Goal: Information Seeking & Learning: Compare options

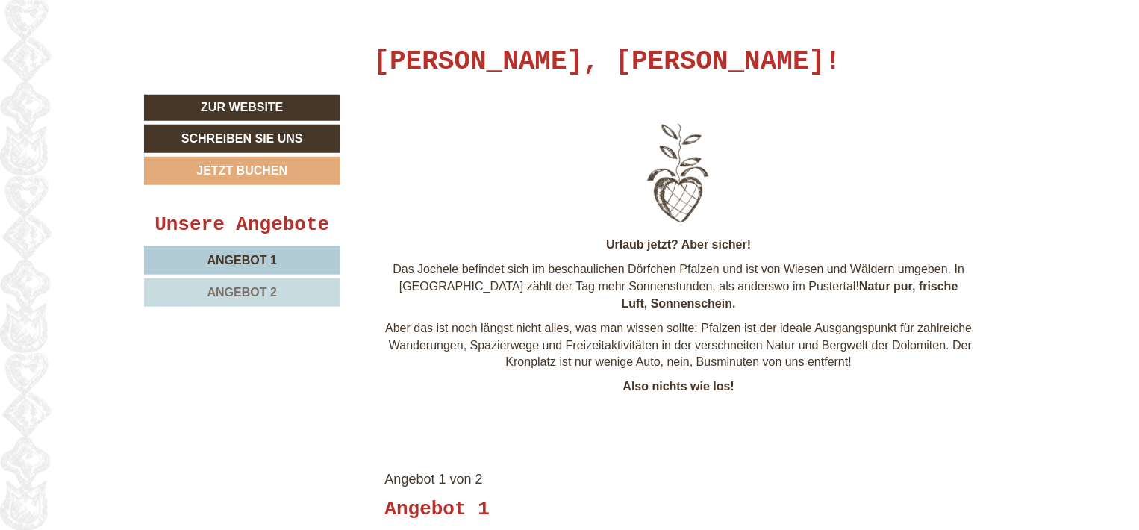
scroll to position [558, 0]
click at [263, 257] on span "Angebot 1" at bounding box center [241, 260] width 69 height 13
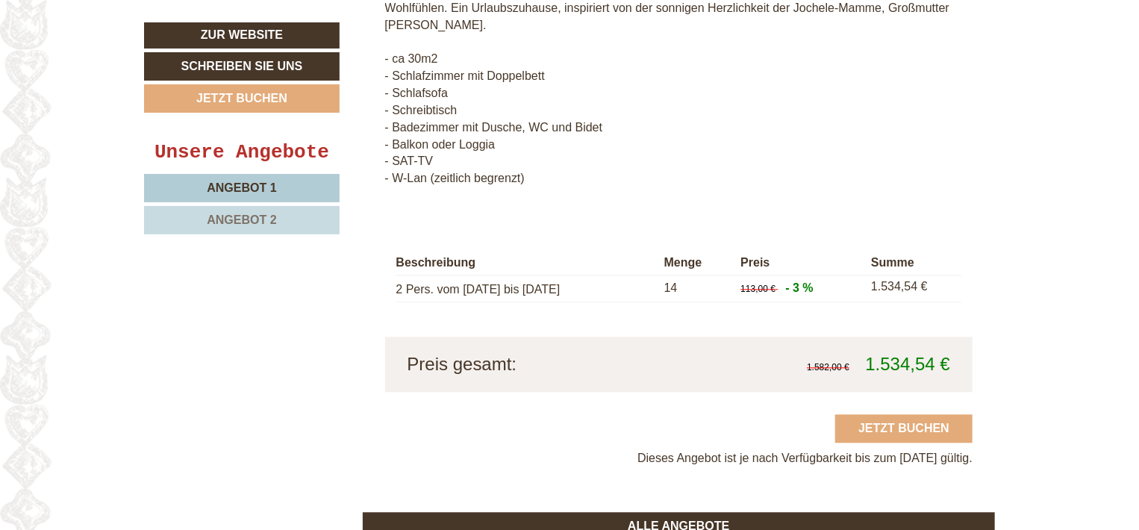
scroll to position [1573, 0]
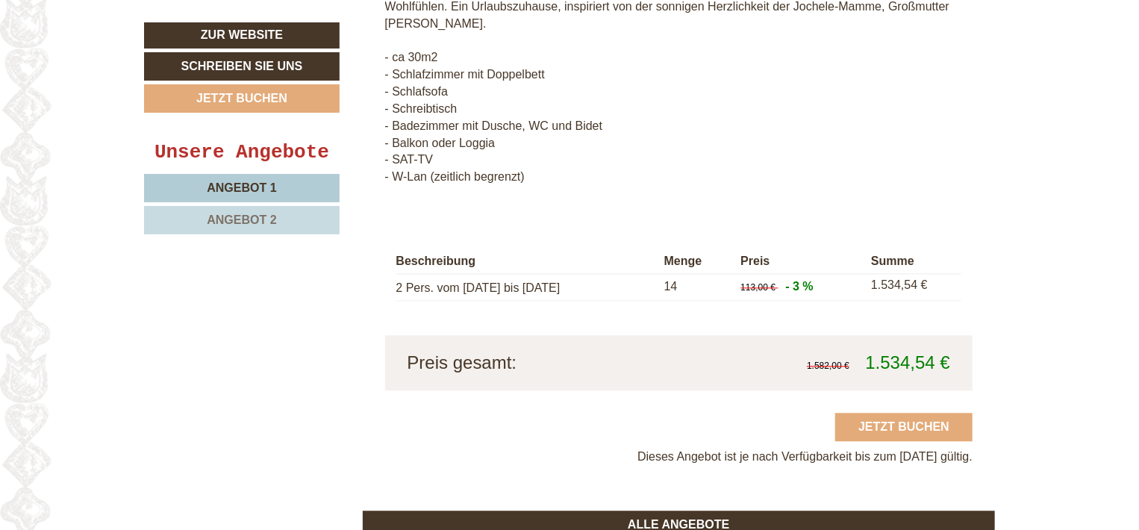
click at [243, 213] on span "Angebot 2" at bounding box center [241, 219] width 69 height 13
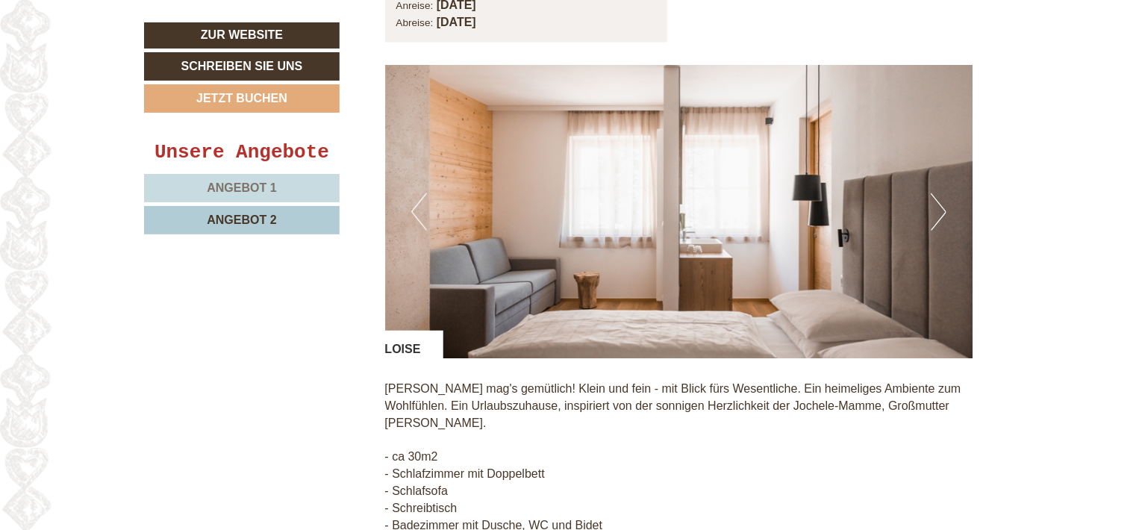
scroll to position [1172, 0]
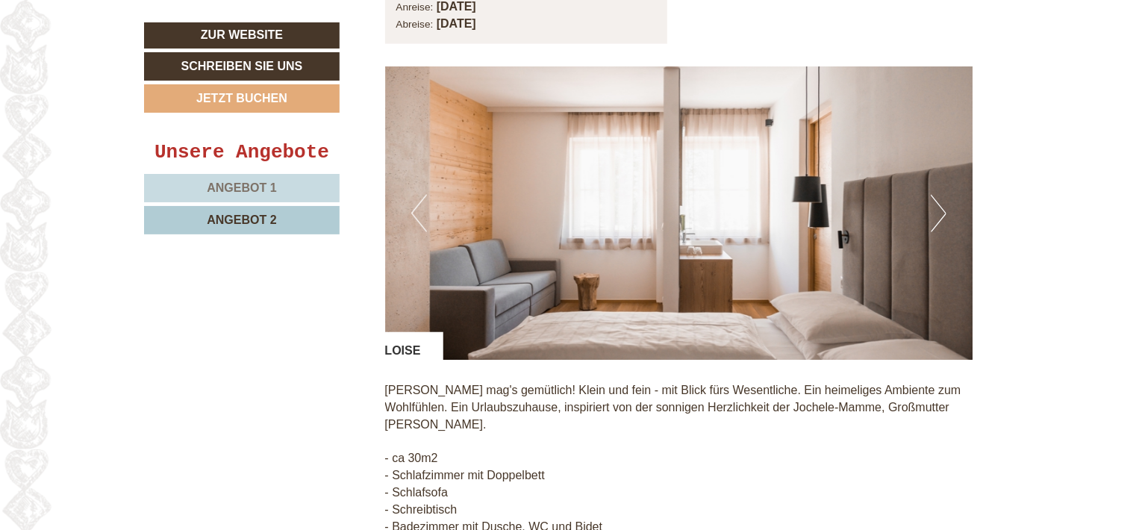
click at [245, 178] on link "Angebot 1" at bounding box center [242, 188] width 196 height 28
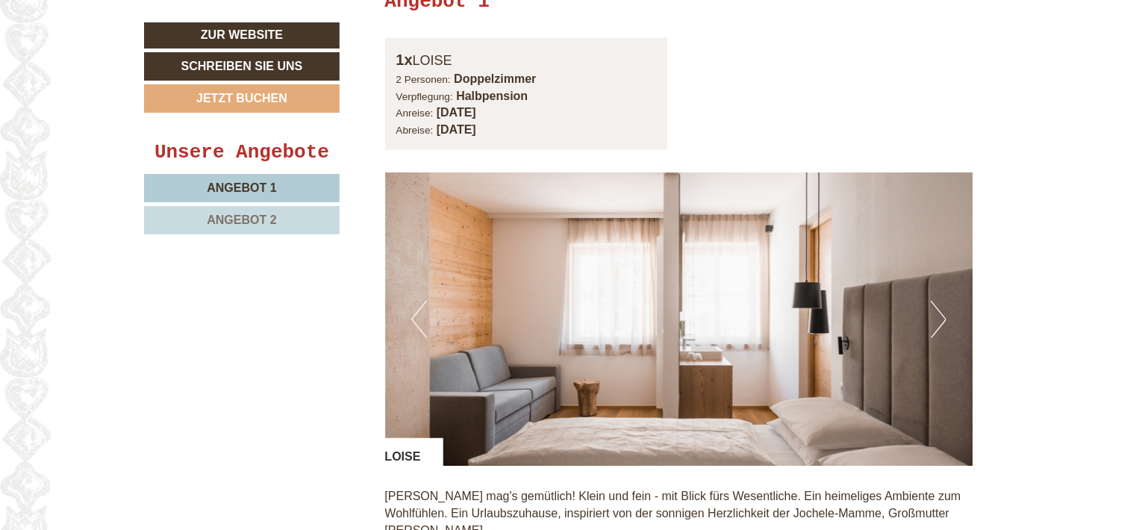
scroll to position [1081, 0]
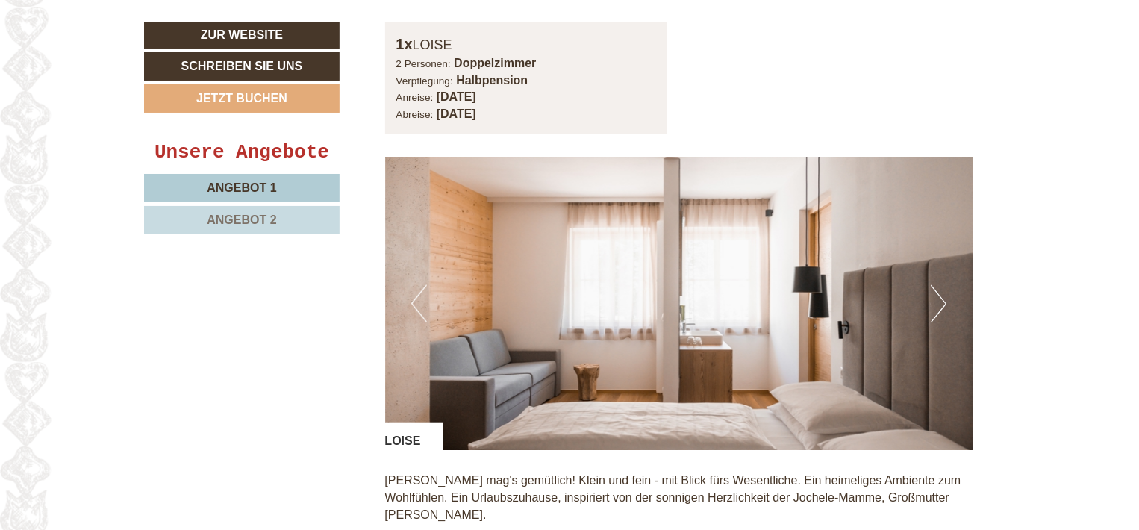
click at [257, 225] on span "Angebot 2" at bounding box center [241, 219] width 69 height 13
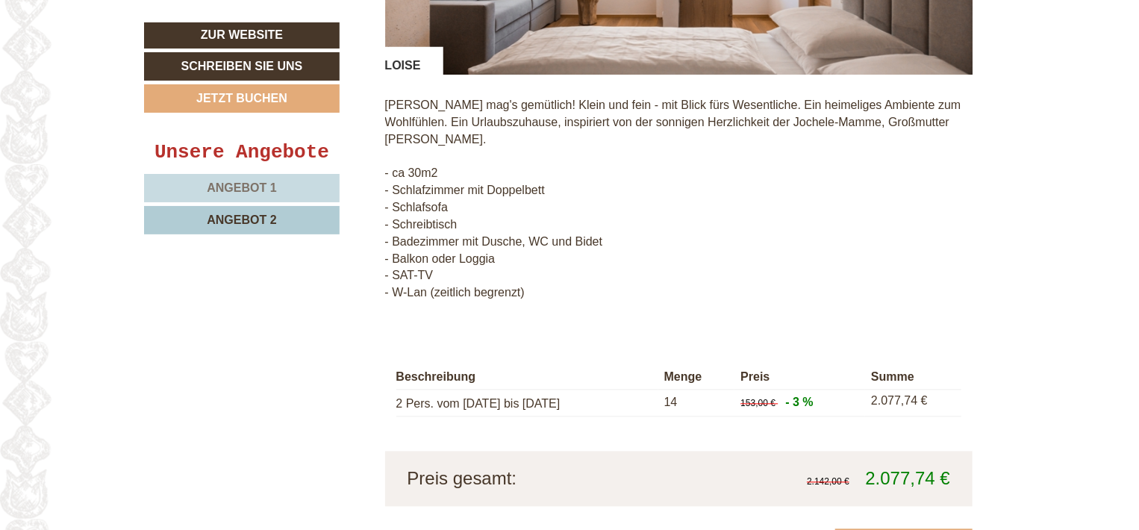
scroll to position [1458, 0]
click at [246, 190] on span "Angebot 1" at bounding box center [241, 187] width 69 height 13
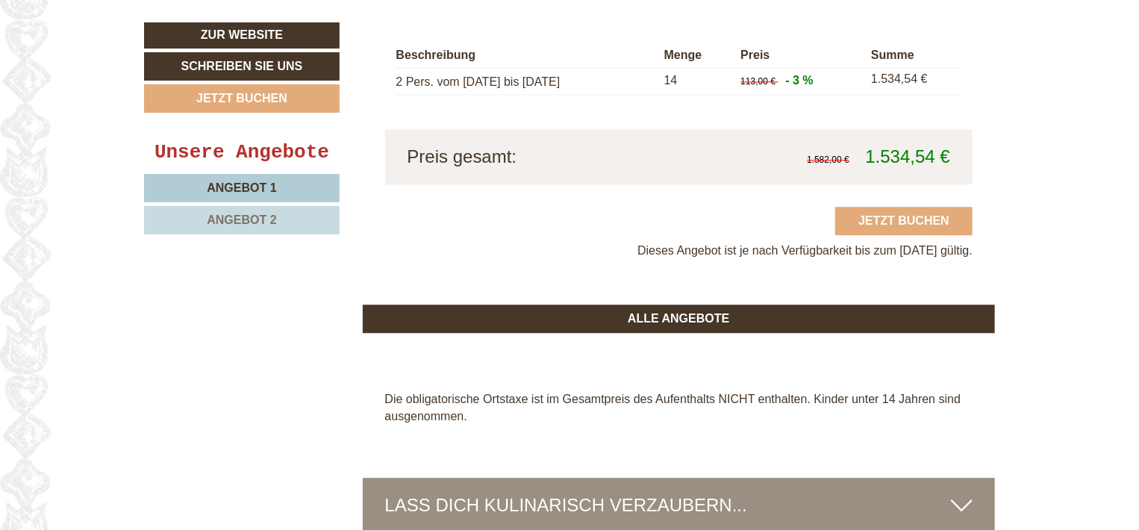
scroll to position [1828, 0]
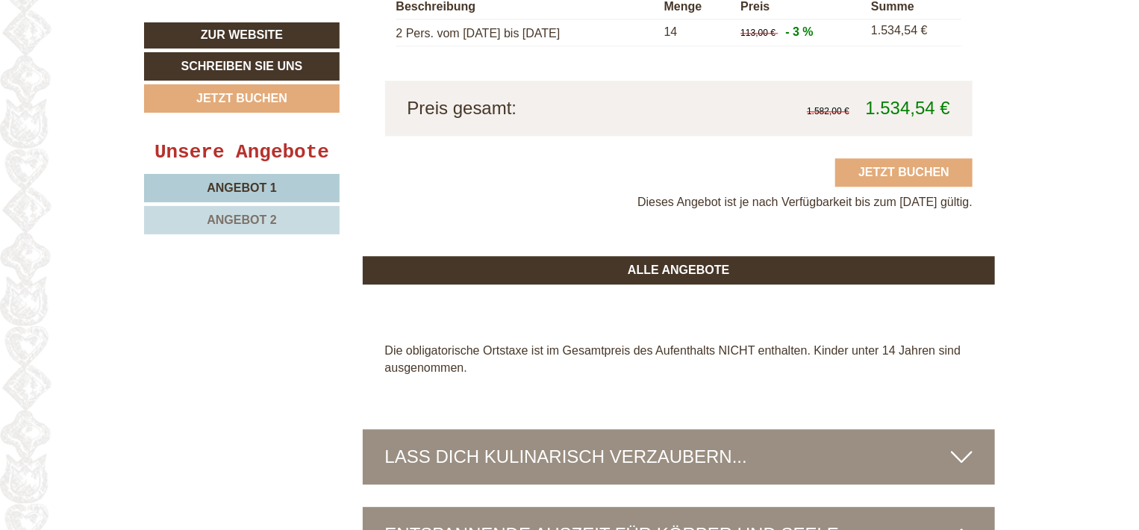
click at [238, 217] on span "Angebot 2" at bounding box center [241, 219] width 69 height 13
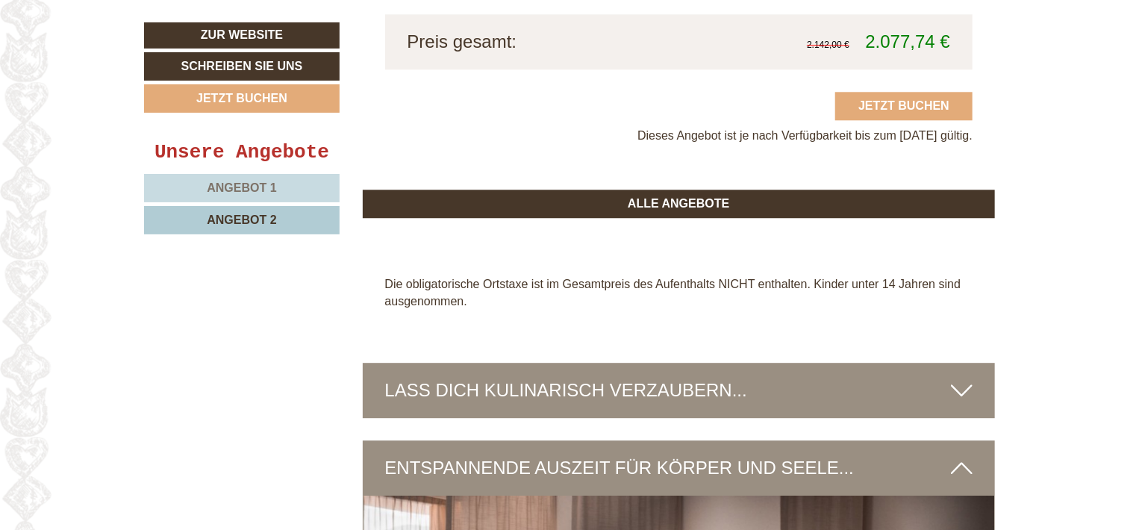
scroll to position [1680, 0]
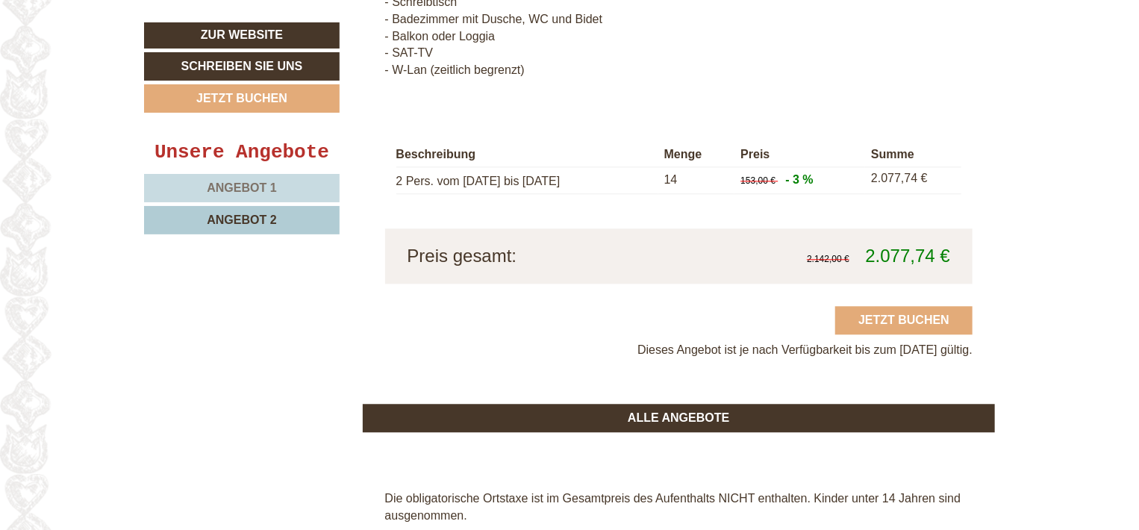
click at [239, 187] on span "Angebot 1" at bounding box center [241, 187] width 69 height 13
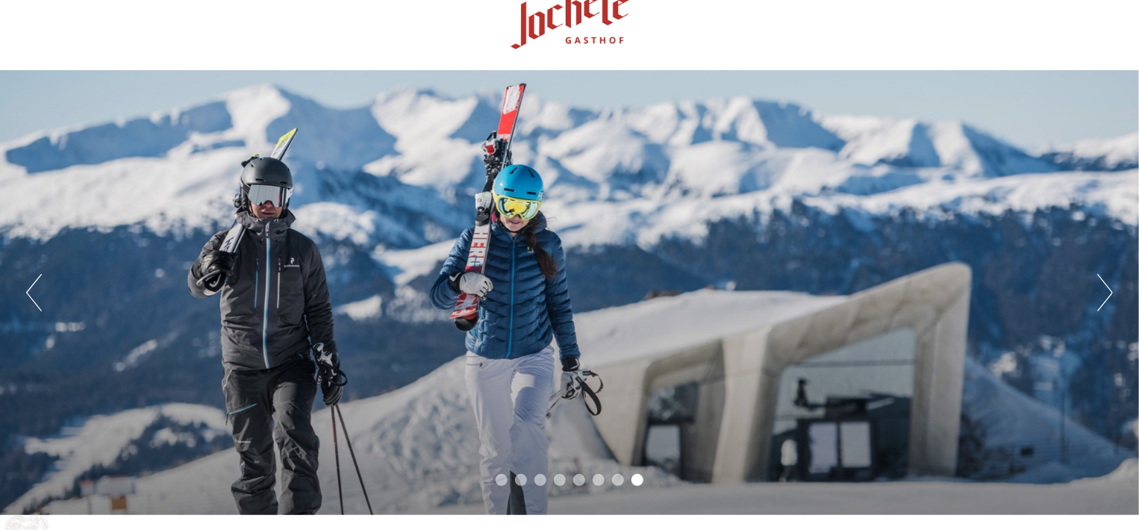
scroll to position [0, 0]
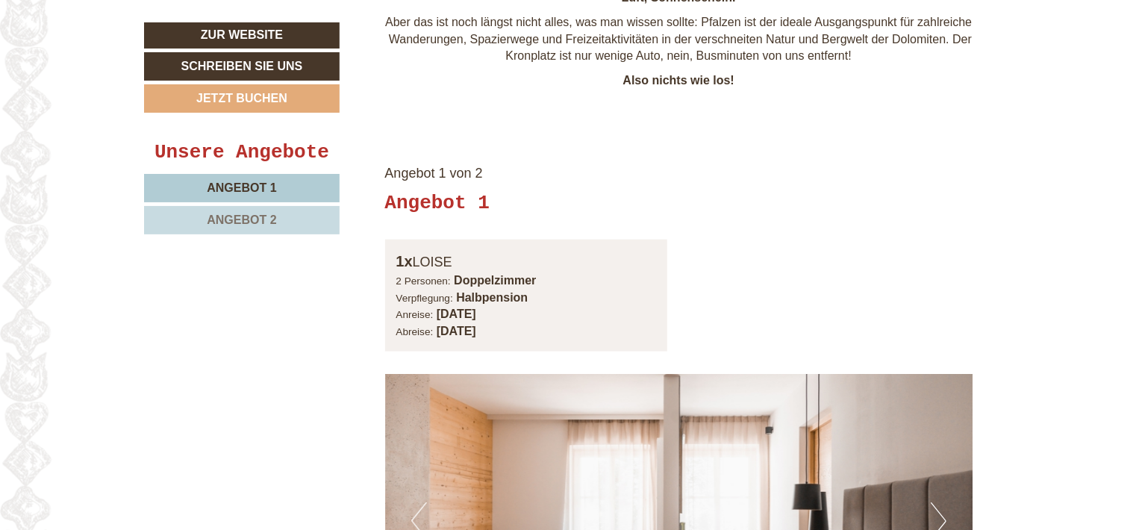
scroll to position [876, 0]
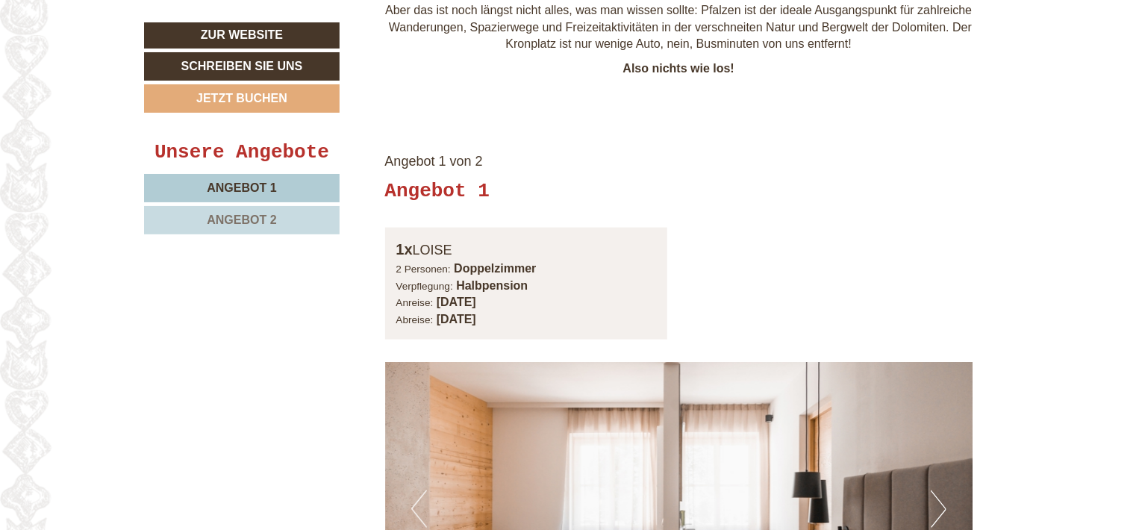
click at [255, 183] on span "Angebot 1" at bounding box center [241, 187] width 69 height 13
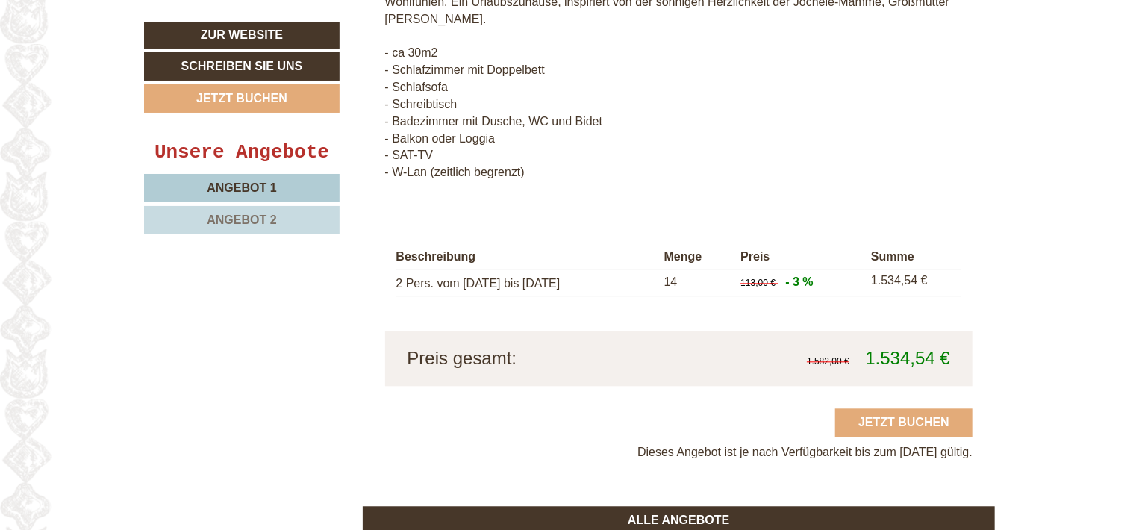
scroll to position [1385, 0]
